Goal: Ask a question

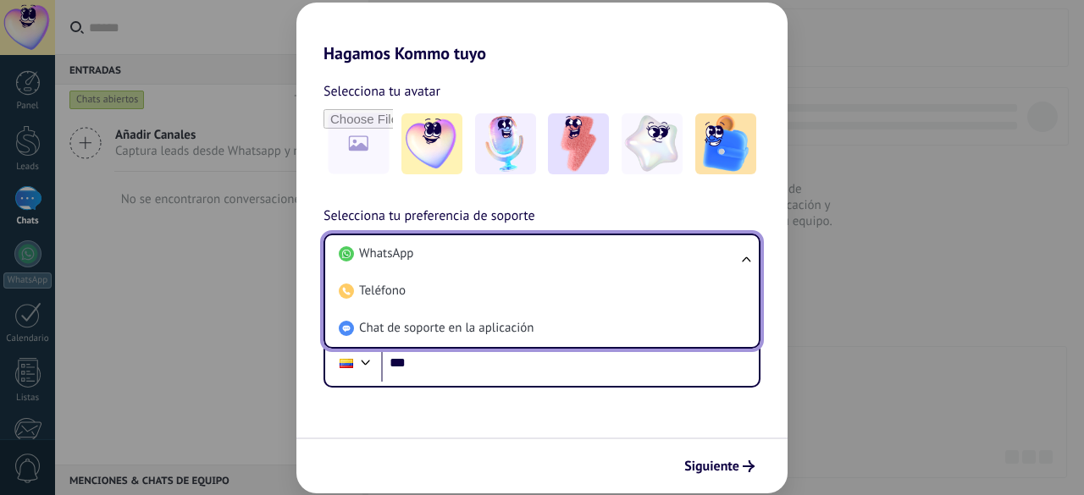
click at [660, 331] on li "Chat de soporte en la aplicación" at bounding box center [538, 328] width 413 height 37
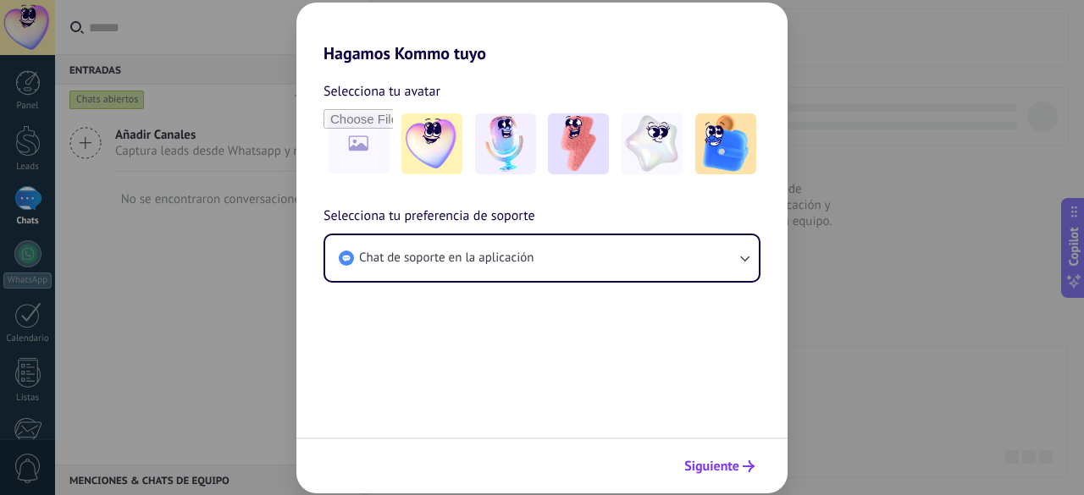
click at [748, 473] on button "Siguiente" at bounding box center [720, 466] width 86 height 29
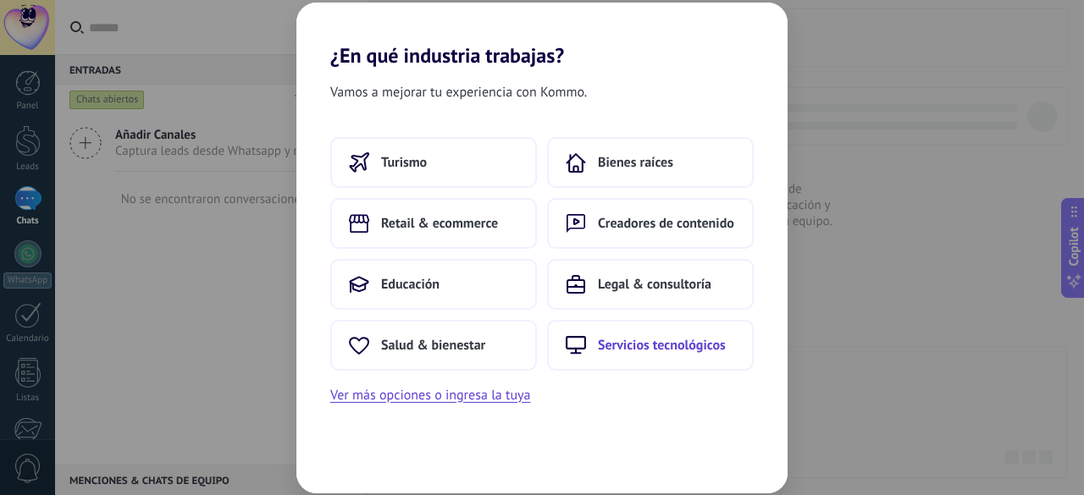
click at [687, 323] on button "Servicios tecnológicos" at bounding box center [650, 345] width 207 height 51
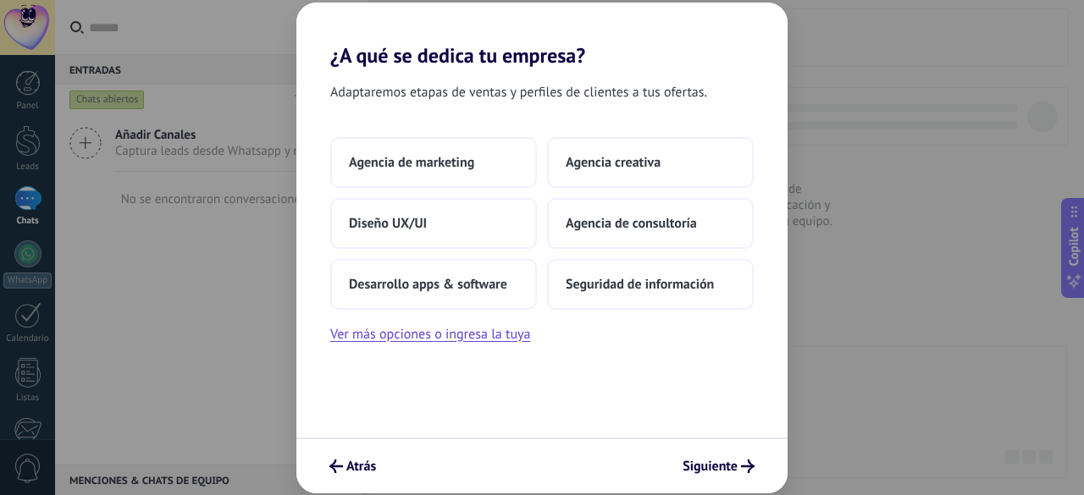
click at [687, 323] on div "Agencia de marketing Agencia creativa Diseño UX/UI Agencia de consultoría Desar…" at bounding box center [541, 241] width 491 height 208
click at [678, 292] on span "Seguridad de información" at bounding box center [640, 284] width 148 height 17
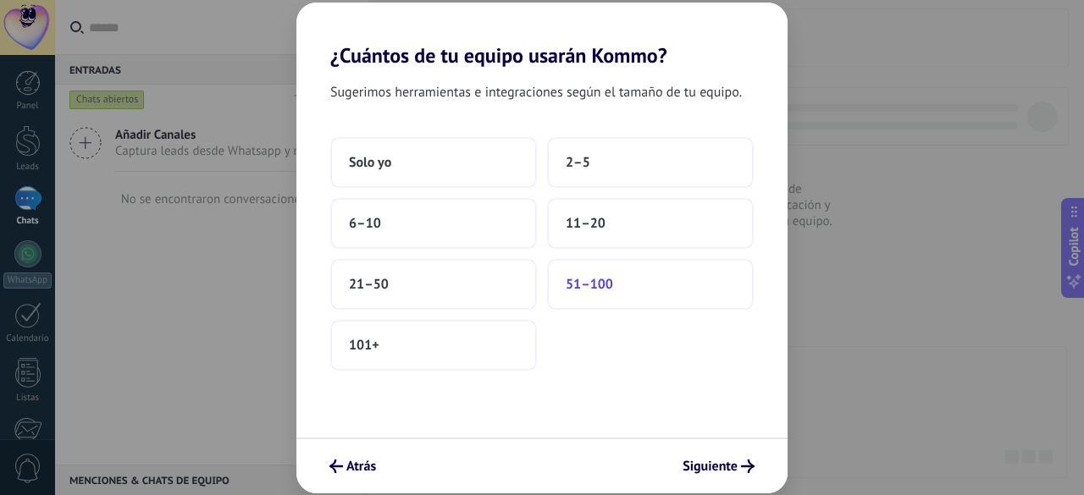
click at [678, 285] on button "51–100" at bounding box center [650, 284] width 207 height 51
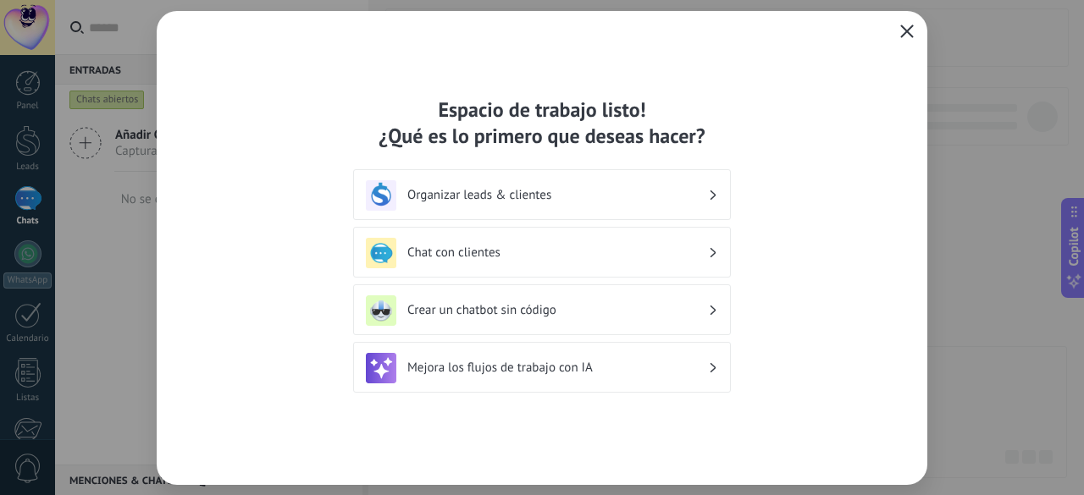
click at [912, 34] on icon "button" at bounding box center [907, 32] width 14 height 14
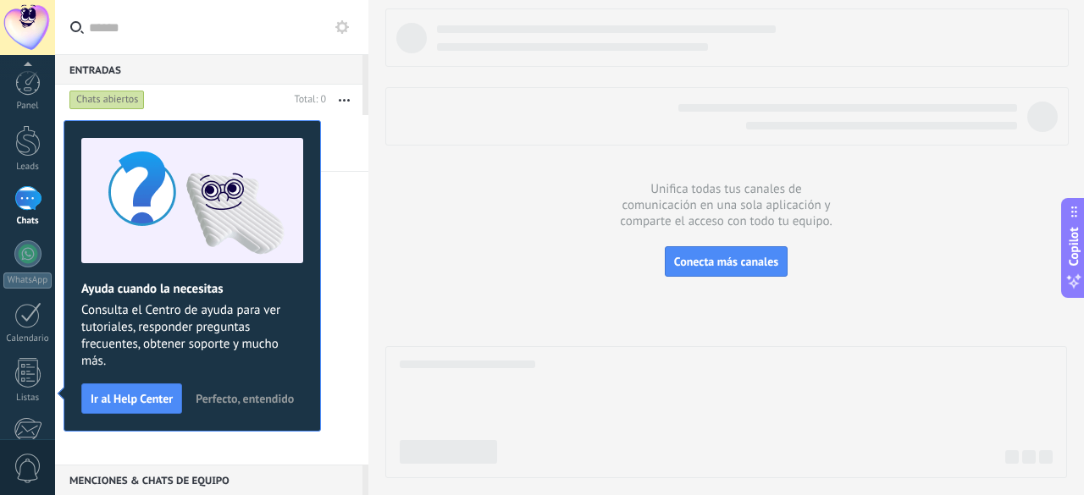
scroll to position [209, 0]
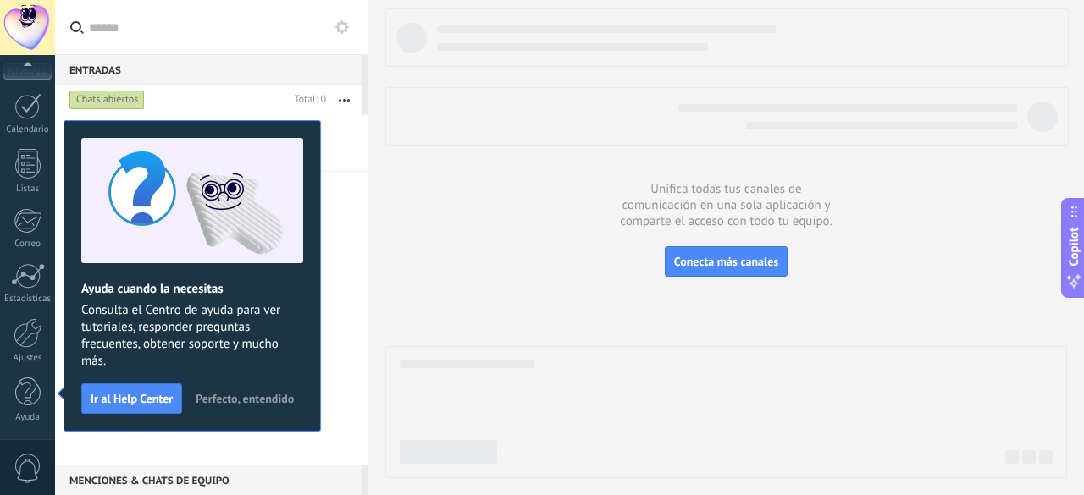
click at [228, 406] on button "Perfecto, entendido" at bounding box center [244, 398] width 113 height 25
